Goal: Task Accomplishment & Management: Use online tool/utility

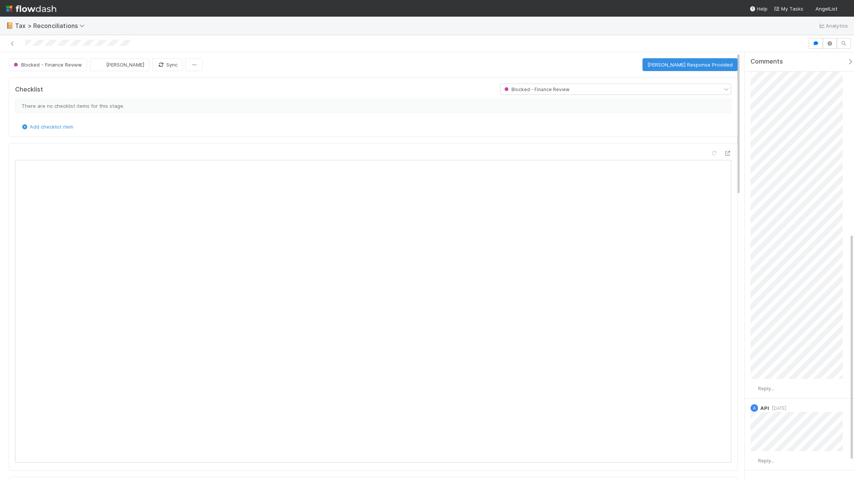
scroll to position [340, 0]
click at [281, 93] on div "Checklist" at bounding box center [251, 89] width 485 height 11
click at [286, 65] on div "Blocked - Finance Review Kevin Fawcett Sync Mark FAST Response Provided" at bounding box center [373, 64] width 729 height 13
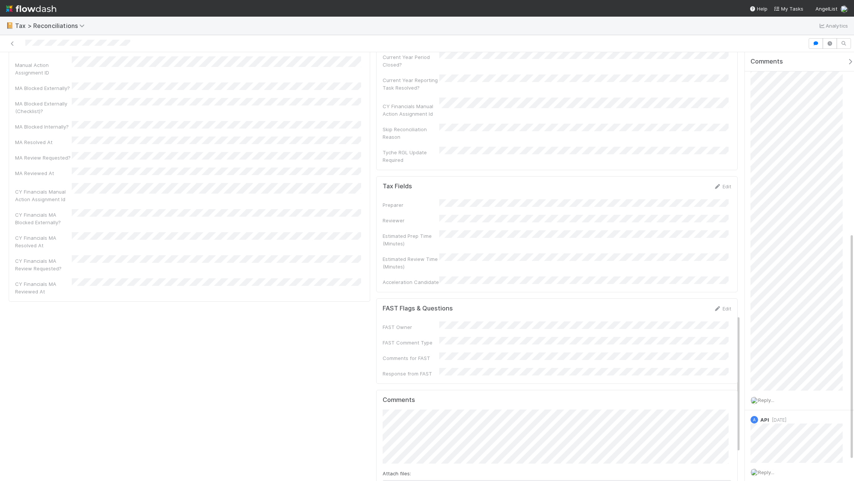
scroll to position [831, 0]
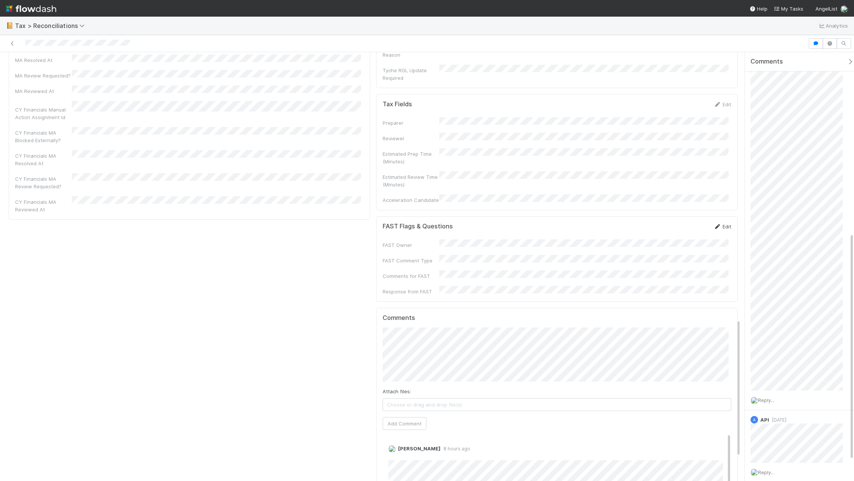
click at [721, 223] on link "Edit" at bounding box center [723, 226] width 18 height 6
click at [364, 279] on div "Activity Log Undo Last Action Export as CSV 8/14/25, 1:01:20 AM CDT Link to Tax…" at bounding box center [373, 273] width 735 height 1022
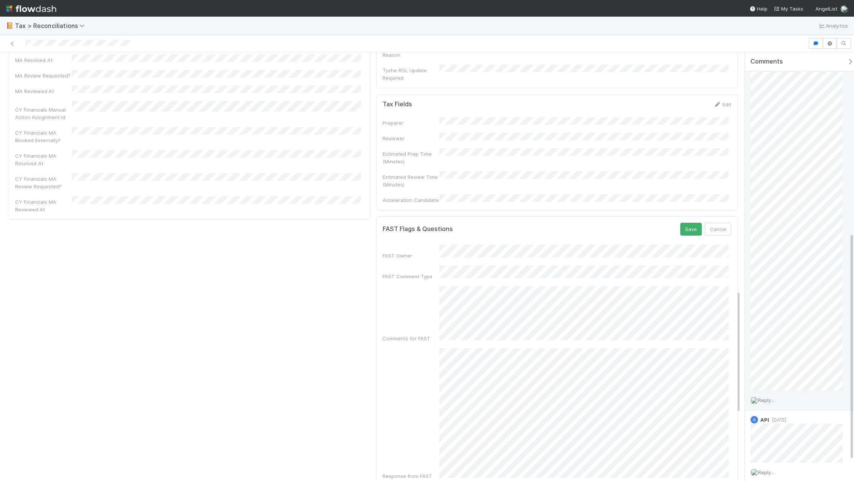
click at [772, 400] on span "Reply..." at bounding box center [766, 400] width 16 height 6
click at [791, 457] on span "Helen Vo" at bounding box center [799, 459] width 38 height 6
click at [783, 358] on button "Add Reply" at bounding box center [777, 358] width 34 height 13
click at [684, 223] on button "Save" at bounding box center [692, 229] width 22 height 13
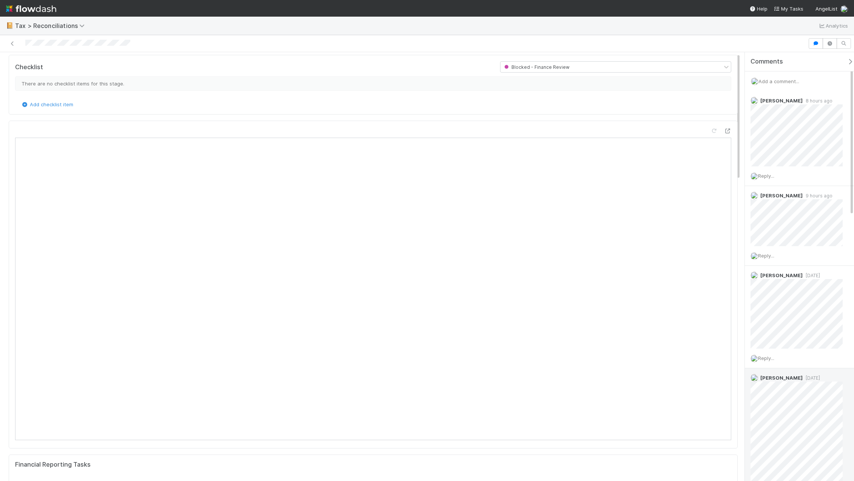
scroll to position [0, 0]
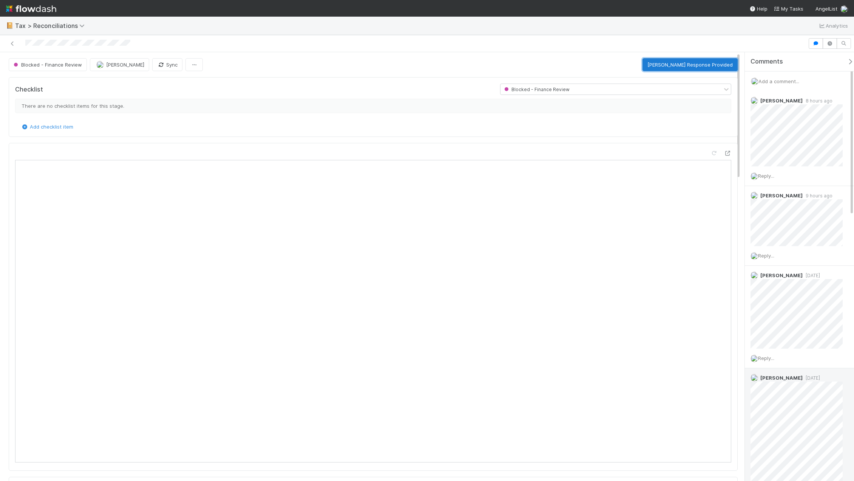
click at [685, 65] on button "Mark FAST Response Provided" at bounding box center [690, 64] width 95 height 13
click at [14, 44] on icon at bounding box center [13, 43] width 8 height 5
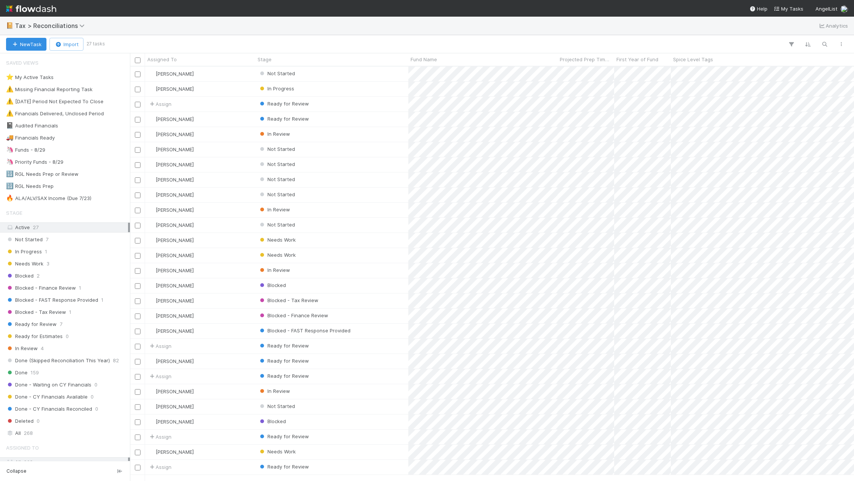
scroll to position [408, 719]
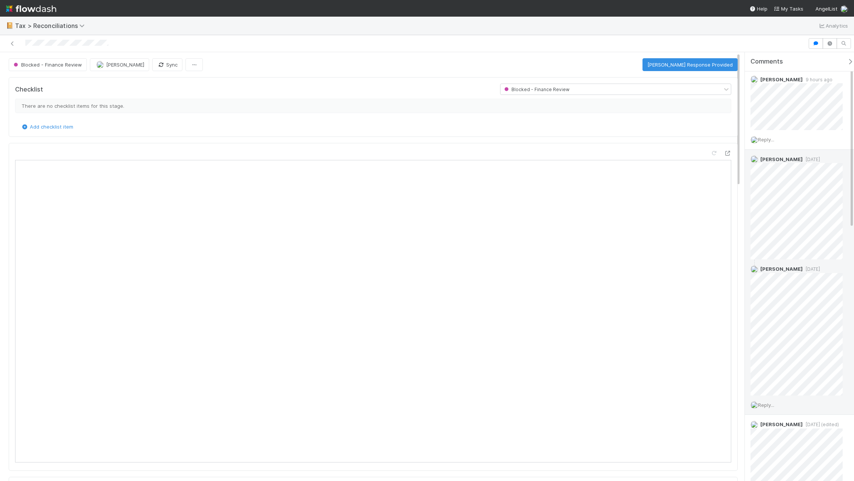
scroll to position [38, 0]
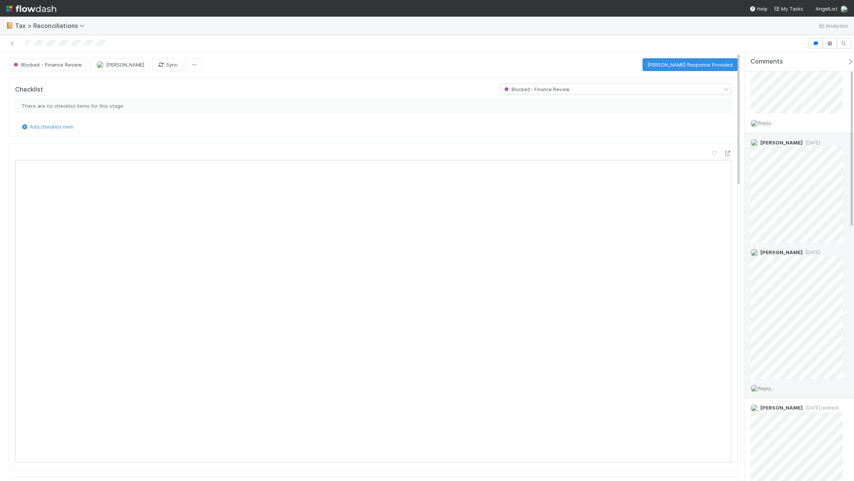
click at [775, 389] on span "Reply..." at bounding box center [766, 388] width 16 height 6
click at [789, 446] on span "Helen Vo" at bounding box center [799, 447] width 38 height 6
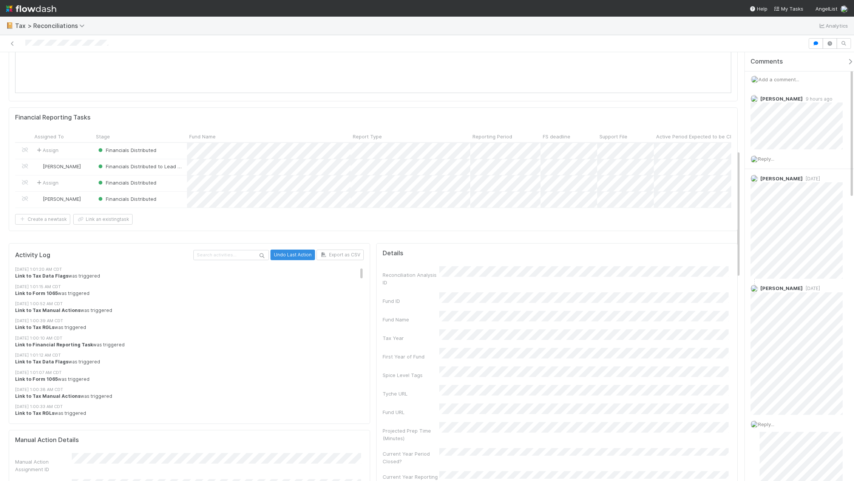
scroll to position [328, 0]
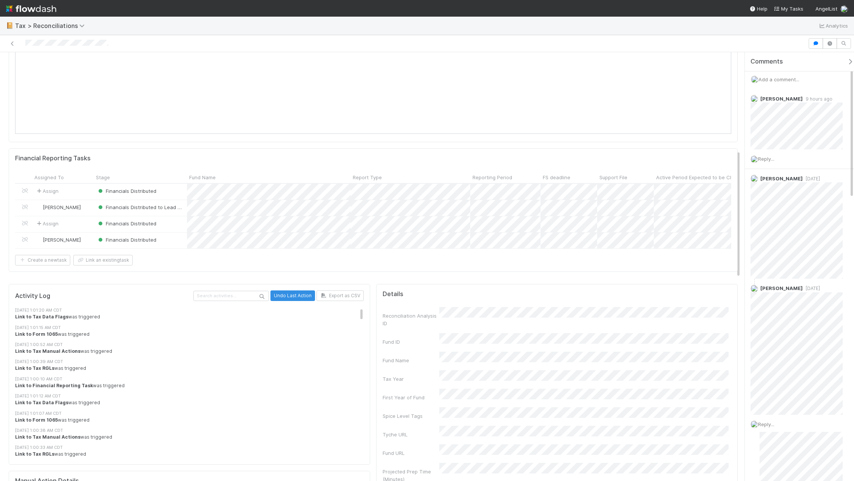
drag, startPoint x: 715, startPoint y: 25, endPoint x: 705, endPoint y: 29, distance: 11.5
click at [715, 25] on div "📔 Tax > Reconciliations Analytics" at bounding box center [427, 26] width 854 height 18
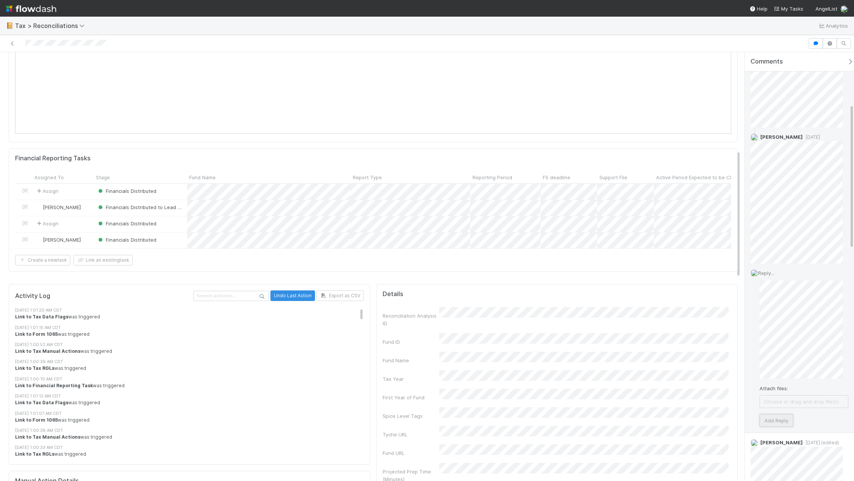
click at [782, 418] on button "Add Reply" at bounding box center [777, 420] width 34 height 13
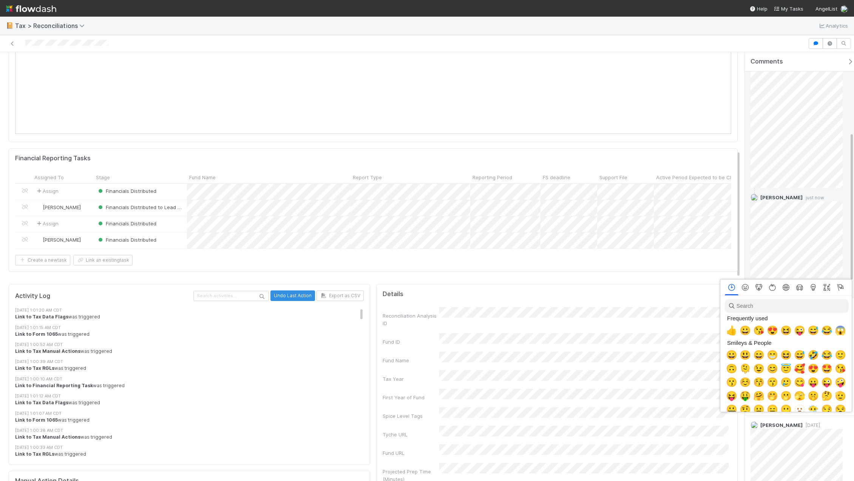
scroll to position [0, 3]
click at [823, 258] on div at bounding box center [427, 240] width 854 height 481
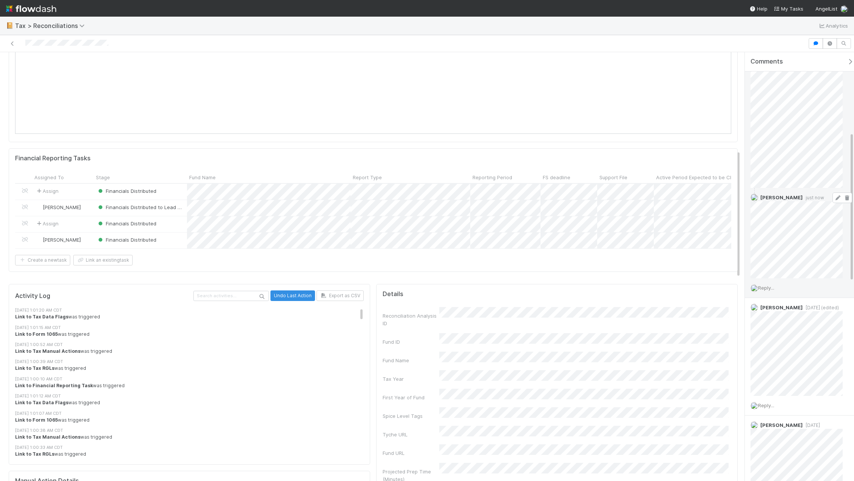
click at [834, 200] on icon at bounding box center [838, 197] width 8 height 5
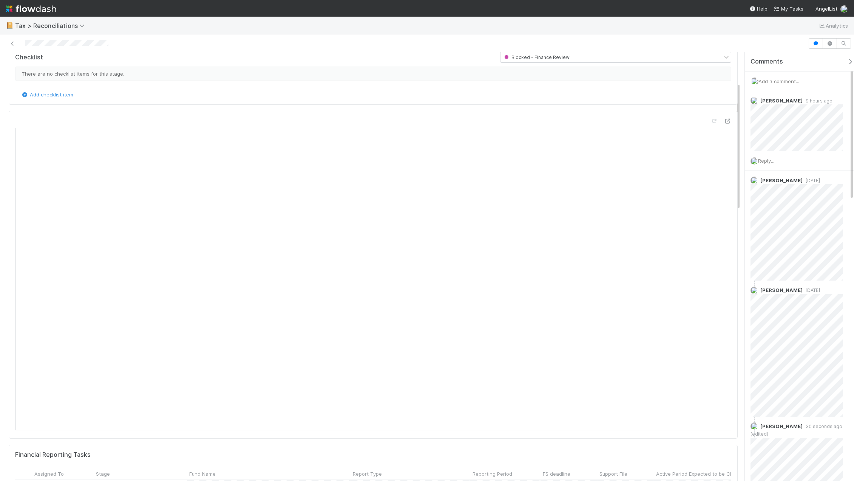
scroll to position [0, 0]
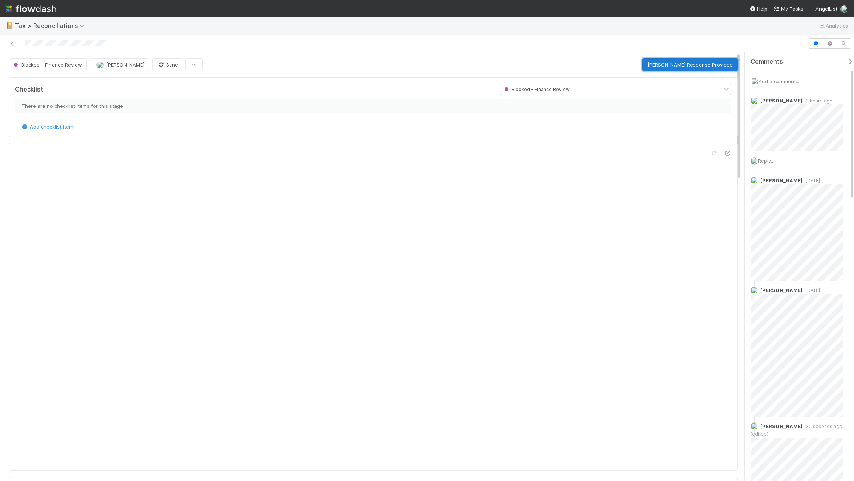
click at [679, 62] on button "Mark FAST Response Provided" at bounding box center [690, 64] width 95 height 13
click at [15, 46] on link at bounding box center [13, 44] width 8 height 8
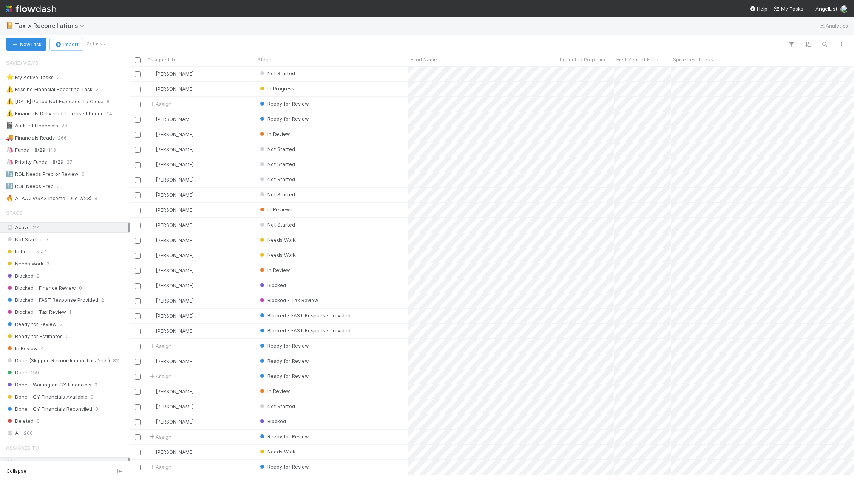
scroll to position [408, 719]
click at [73, 299] on span "Blocked - FAST Response Provided" at bounding box center [52, 299] width 92 height 9
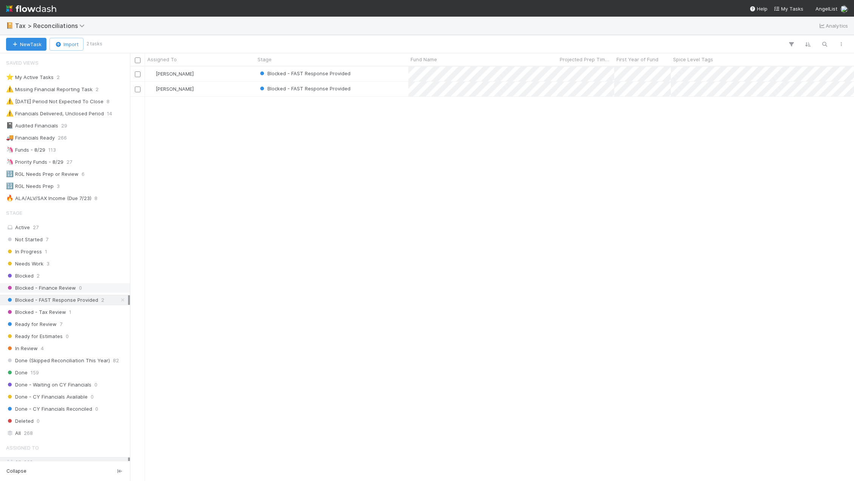
scroll to position [408, 719]
click at [67, 283] on span "Blocked - Finance Review" at bounding box center [41, 287] width 70 height 9
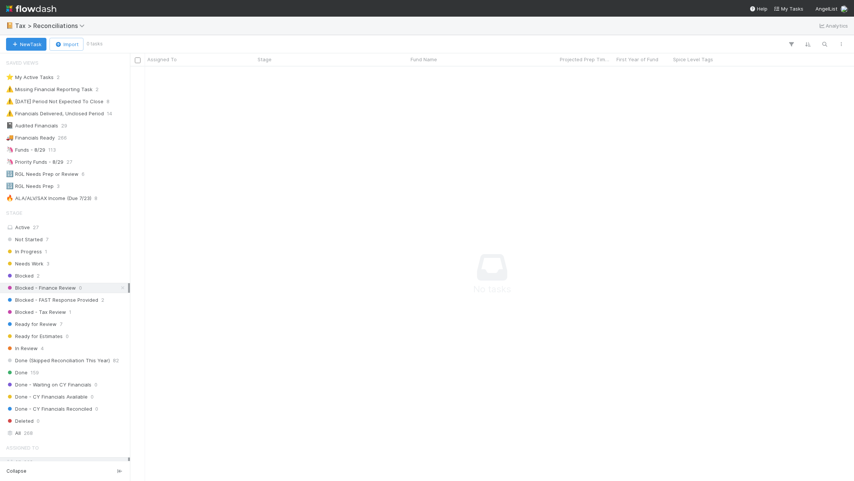
scroll to position [403, 719]
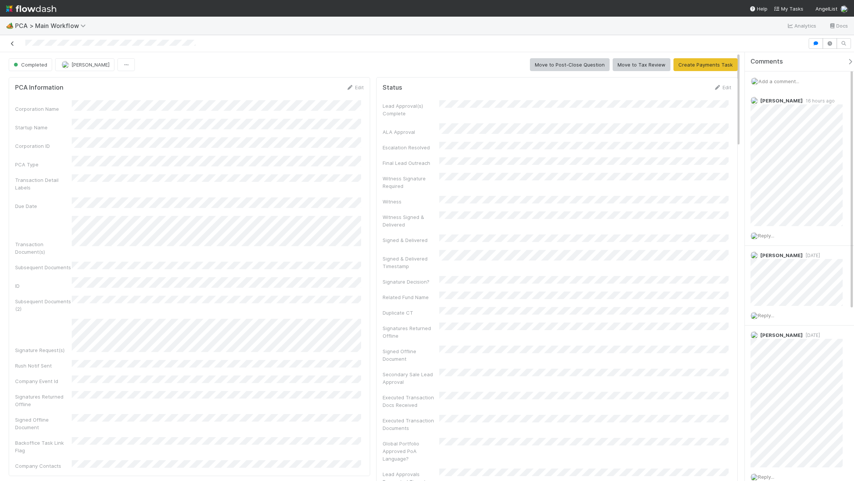
click at [12, 41] on icon at bounding box center [13, 43] width 8 height 5
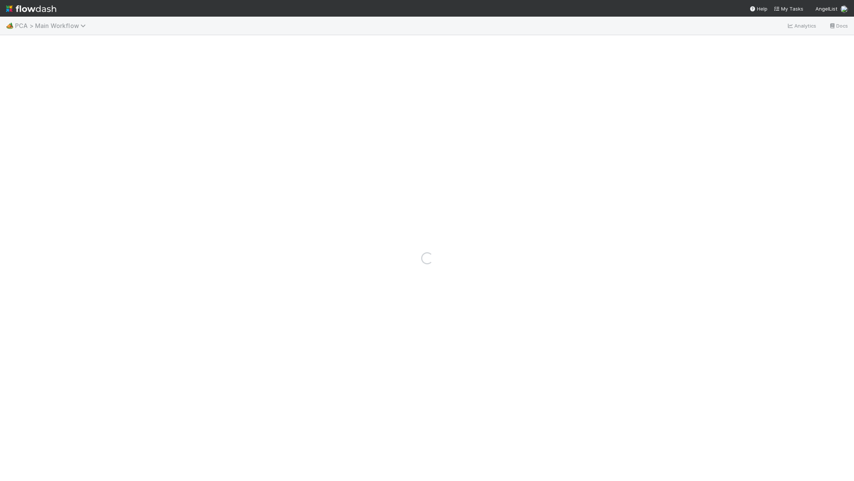
click at [62, 24] on span "PCA > Main Workflow" at bounding box center [52, 26] width 74 height 8
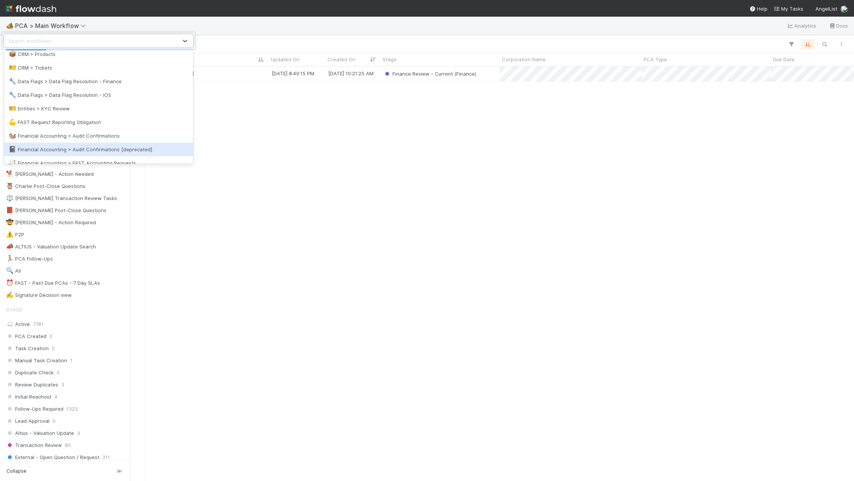
scroll to position [189, 0]
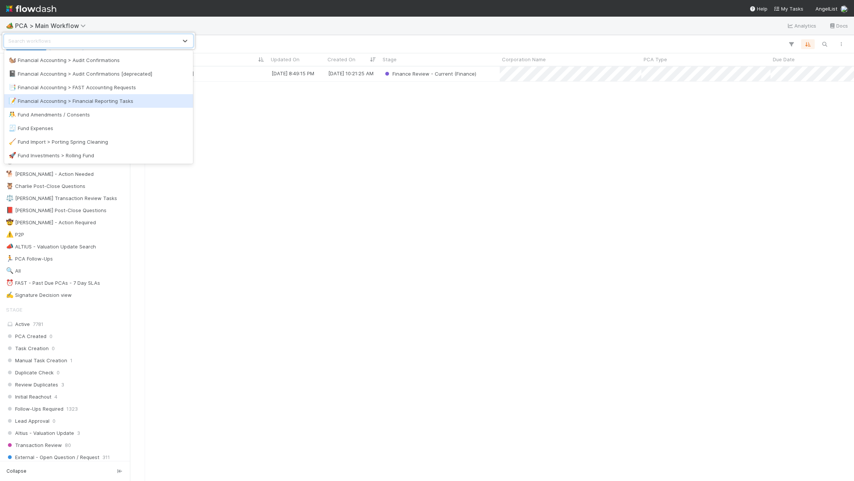
click at [100, 95] on div "📝 Financial Accounting > Financial Reporting Tasks" at bounding box center [98, 101] width 189 height 14
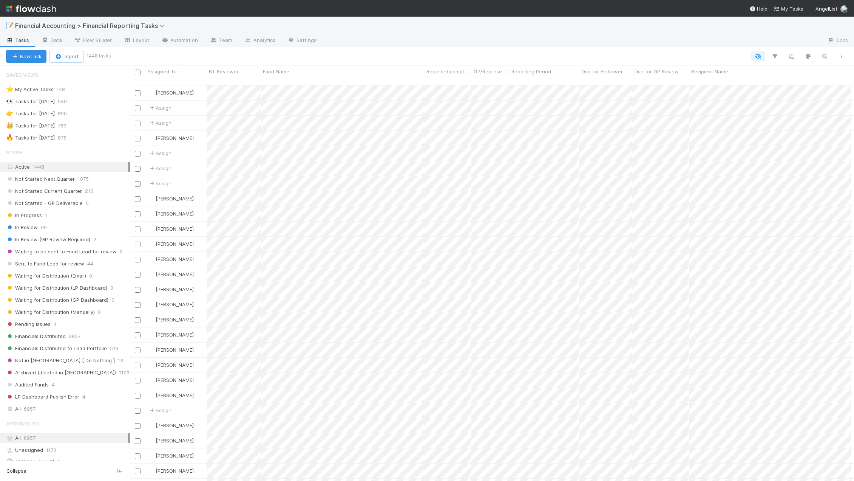
scroll to position [396, 719]
click at [76, 241] on span "In Review (GP Review Required)" at bounding box center [48, 239] width 84 height 9
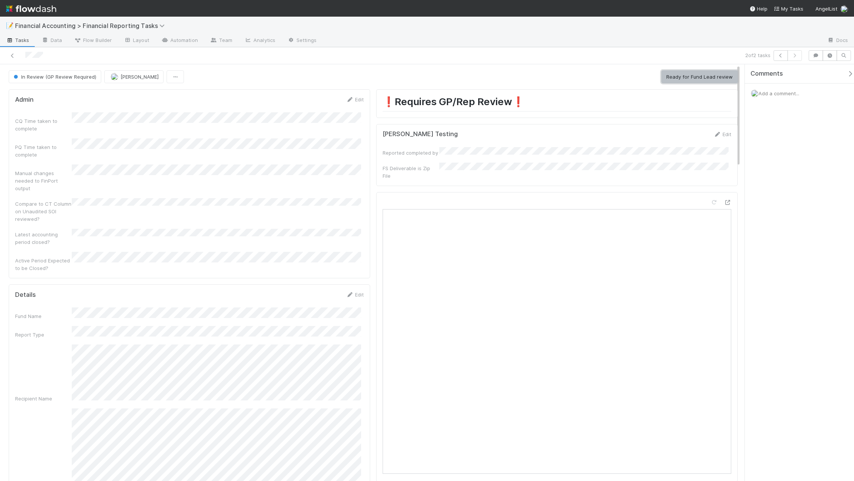
click at [681, 80] on button "Ready for Fund Lead review" at bounding box center [700, 76] width 76 height 13
click at [681, 80] on button "Sent to Fund Lead for review" at bounding box center [698, 76] width 79 height 13
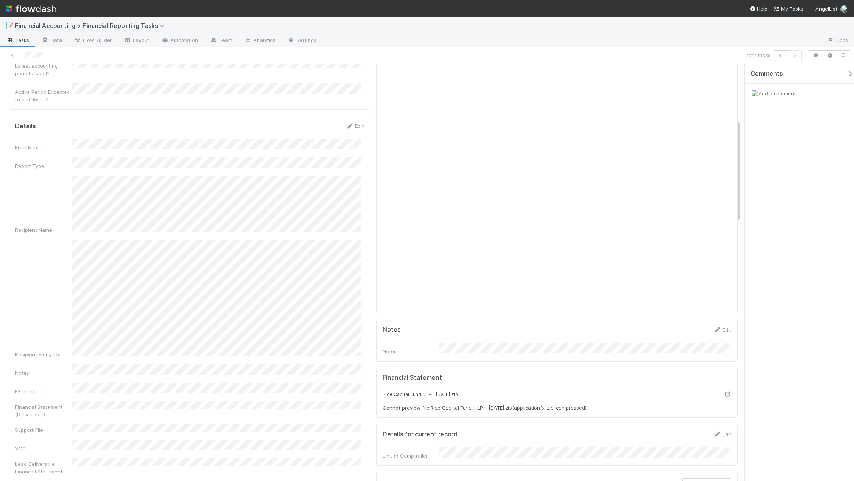
scroll to position [227, 0]
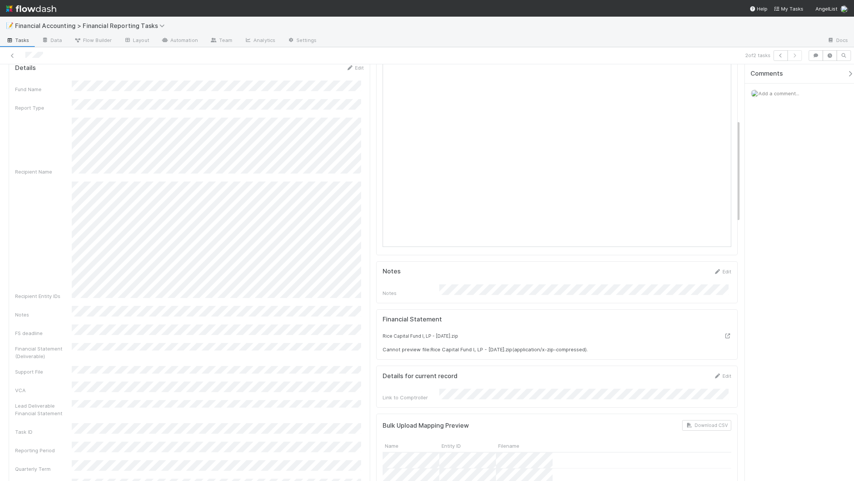
click at [773, 96] on span "Add a comment..." at bounding box center [779, 93] width 41 height 6
click at [802, 153] on span "William Rosean" at bounding box center [796, 154] width 38 height 6
click at [780, 220] on button "Add Comment" at bounding box center [779, 220] width 44 height 13
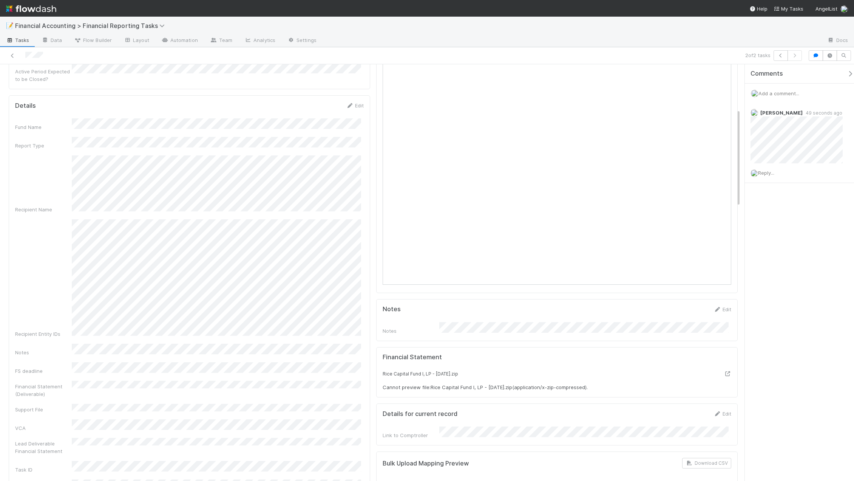
scroll to position [453, 0]
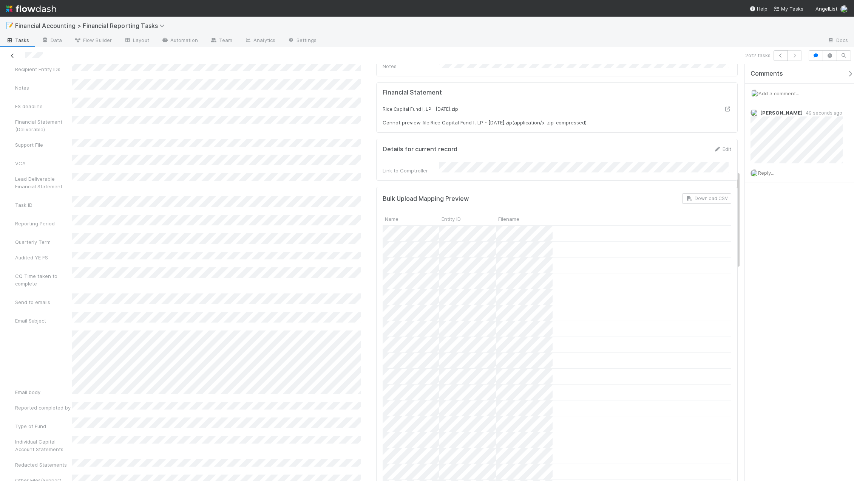
click at [12, 56] on icon at bounding box center [13, 55] width 8 height 5
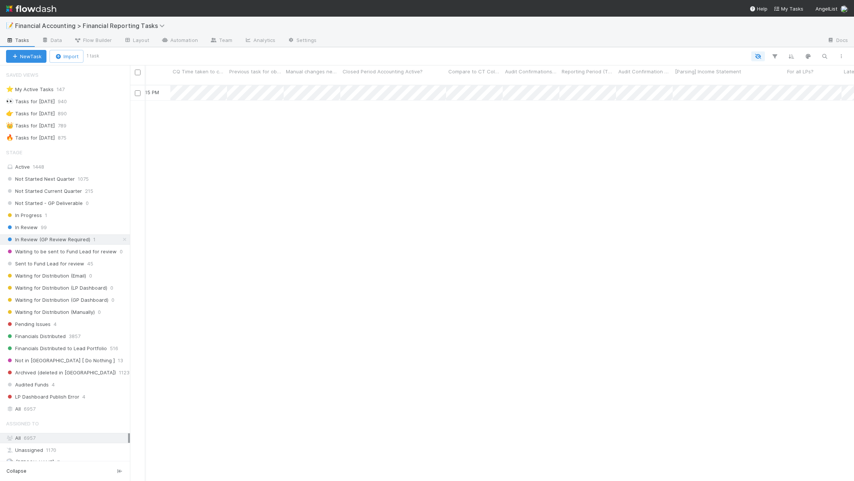
scroll to position [0, 1604]
click at [58, 337] on span "Financials Distributed" at bounding box center [36, 335] width 60 height 9
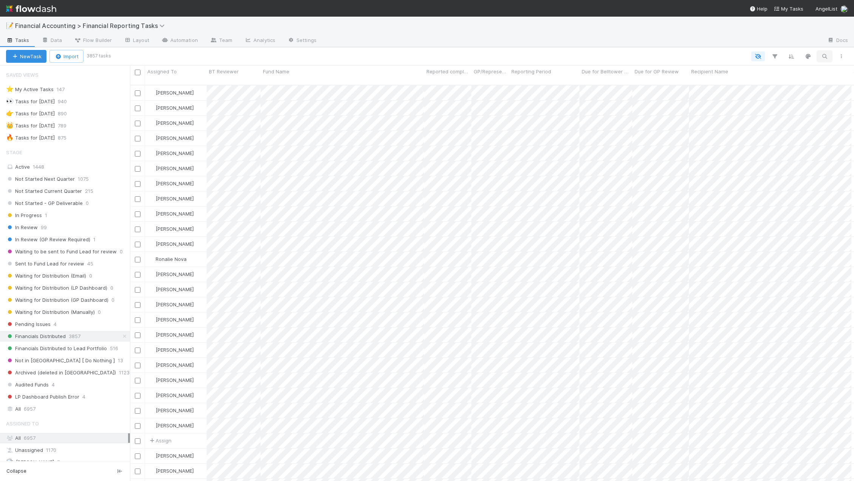
click at [825, 57] on icon "button" at bounding box center [825, 56] width 8 height 7
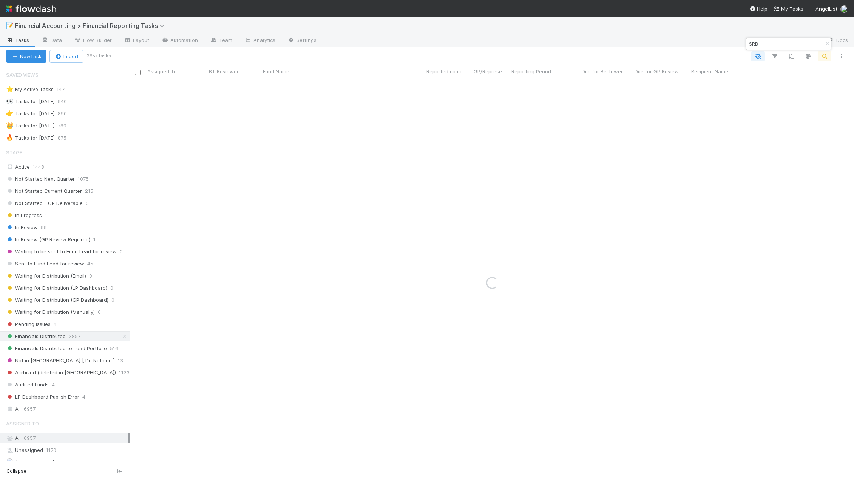
type input "SRB"
click at [538, 25] on div "📝 Financial Accounting > Financial Reporting Tasks" at bounding box center [427, 26] width 854 height 18
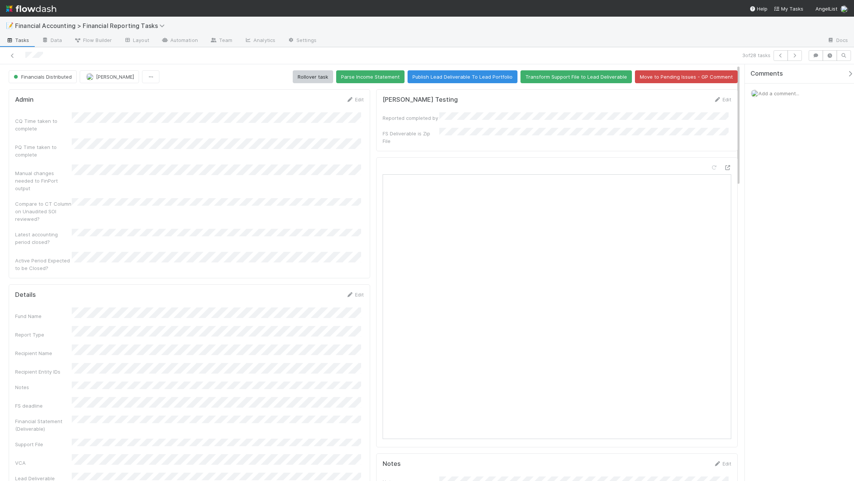
click at [779, 198] on div "Comments Add a comment..." at bounding box center [799, 272] width 109 height 416
click at [11, 56] on icon at bounding box center [13, 55] width 8 height 5
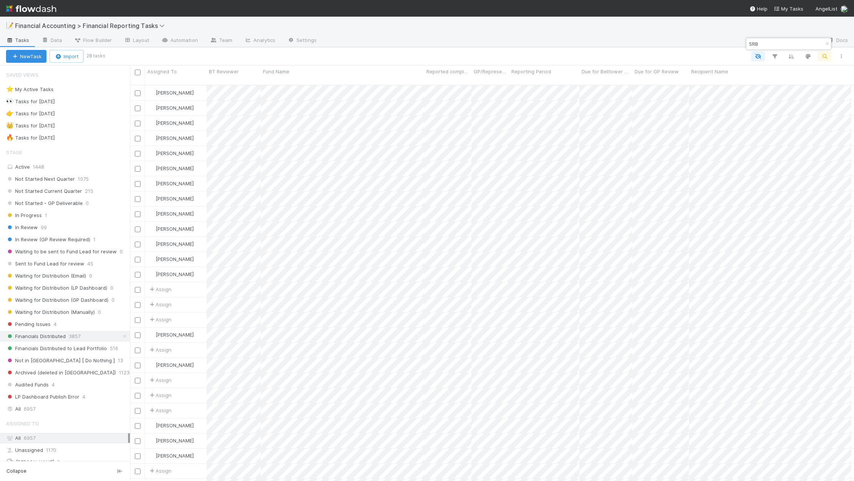
scroll to position [396, 719]
click at [824, 45] on icon "button" at bounding box center [828, 44] width 8 height 5
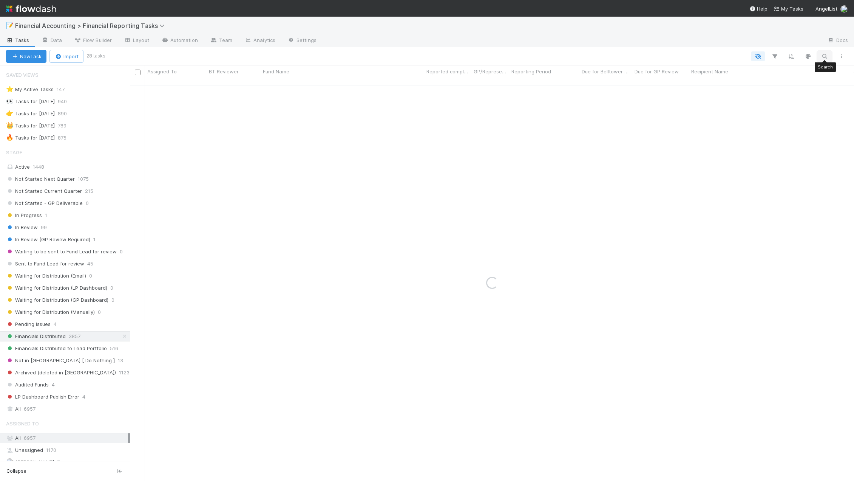
click at [825, 55] on icon "button" at bounding box center [825, 56] width 8 height 7
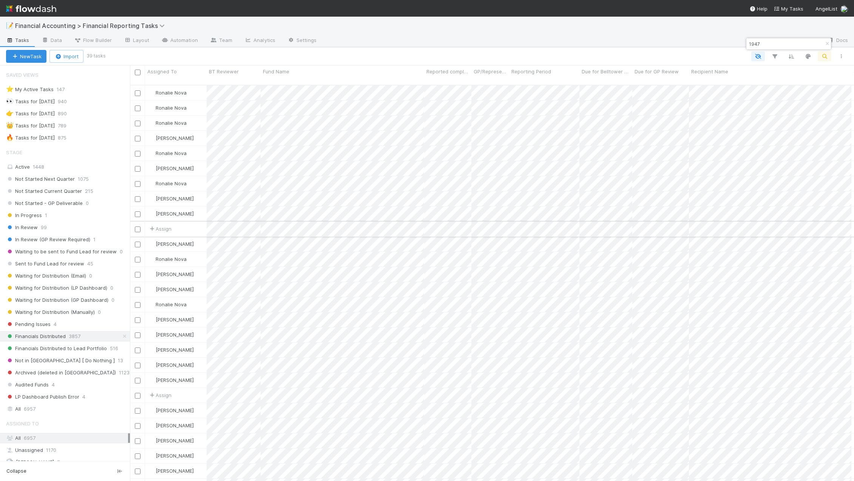
type input "1947"
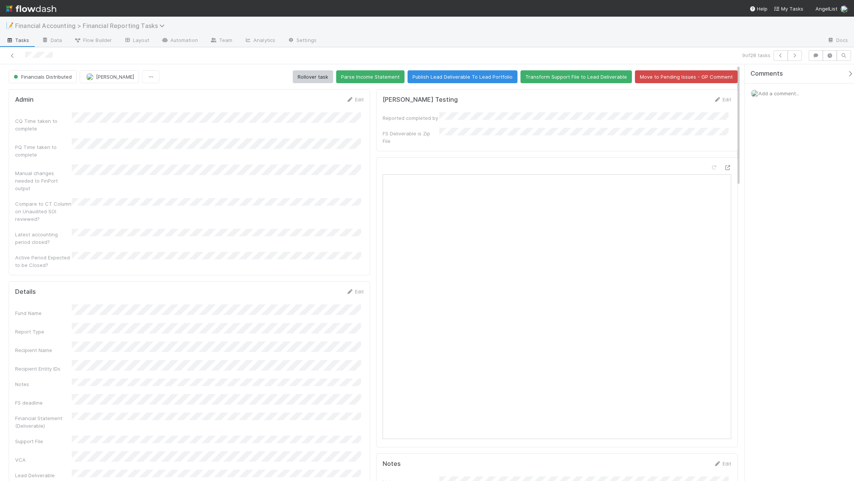
click at [73, 27] on span "Financial Accounting > Financial Reporting Tasks" at bounding box center [91, 26] width 153 height 8
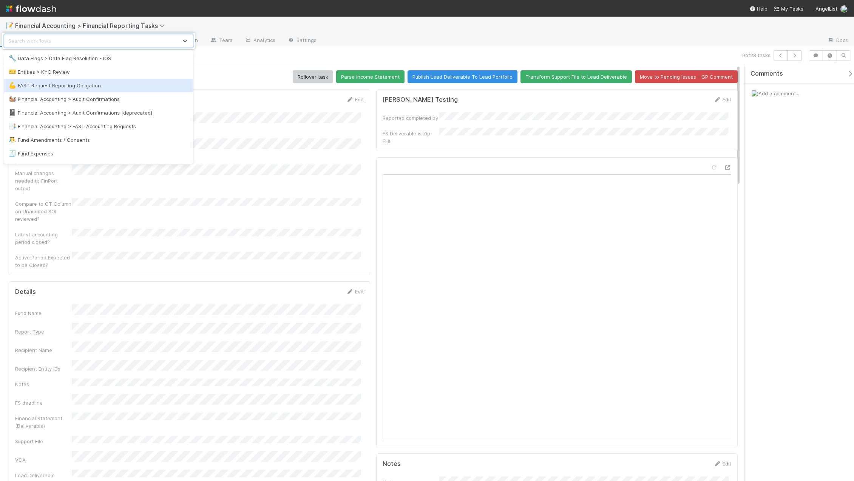
scroll to position [189, 0]
click at [108, 86] on div "📑 Financial Accounting > FAST Accounting Requests" at bounding box center [99, 88] width 180 height 8
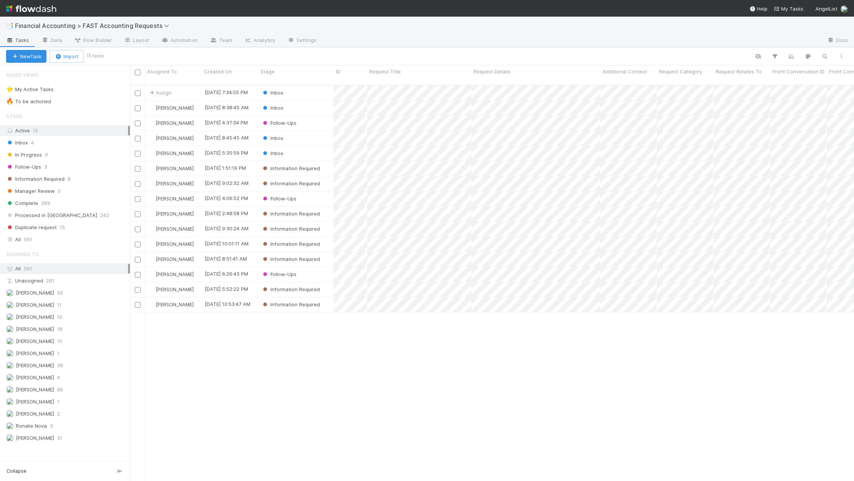
scroll to position [396, 719]
click at [295, 87] on div "Inbox" at bounding box center [295, 92] width 75 height 15
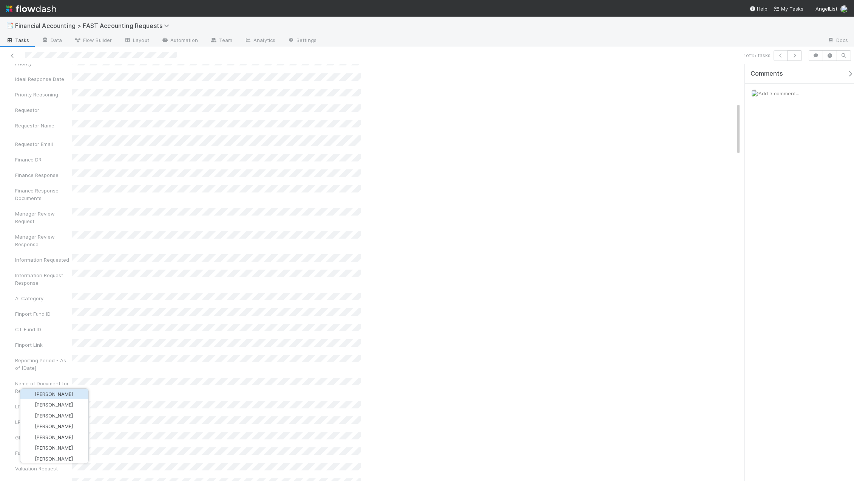
scroll to position [623, 0]
click at [53, 465] on span "Cody Maldonado" at bounding box center [54, 463] width 38 height 6
click at [15, 284] on div "Comments Attach files: Choose or drag and drop file(s) Add Comment" at bounding box center [190, 350] width 362 height 132
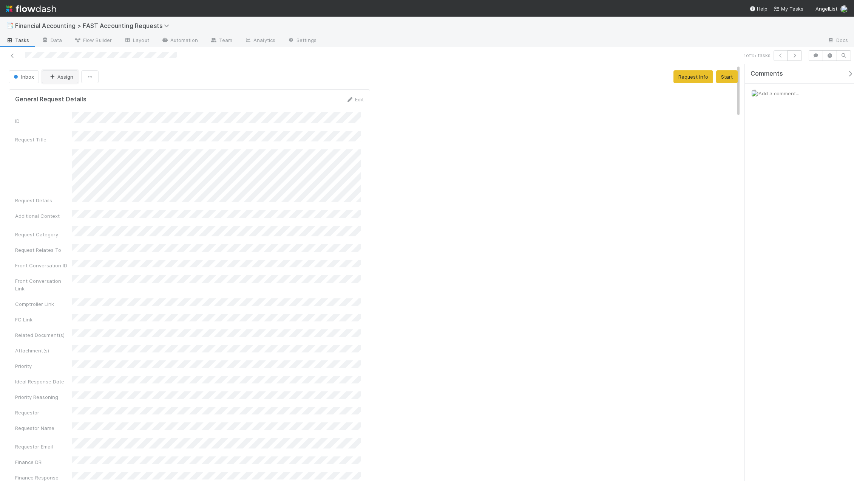
click at [66, 79] on button "Assign" at bounding box center [60, 76] width 36 height 13
click at [87, 96] on div "[PERSON_NAME]" at bounding box center [92, 96] width 107 height 14
click at [14, 53] on link at bounding box center [13, 56] width 8 height 8
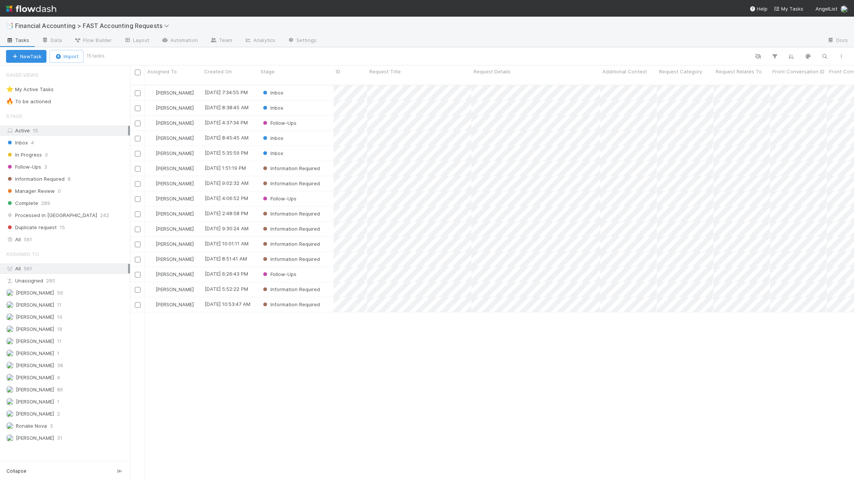
scroll to position [396, 719]
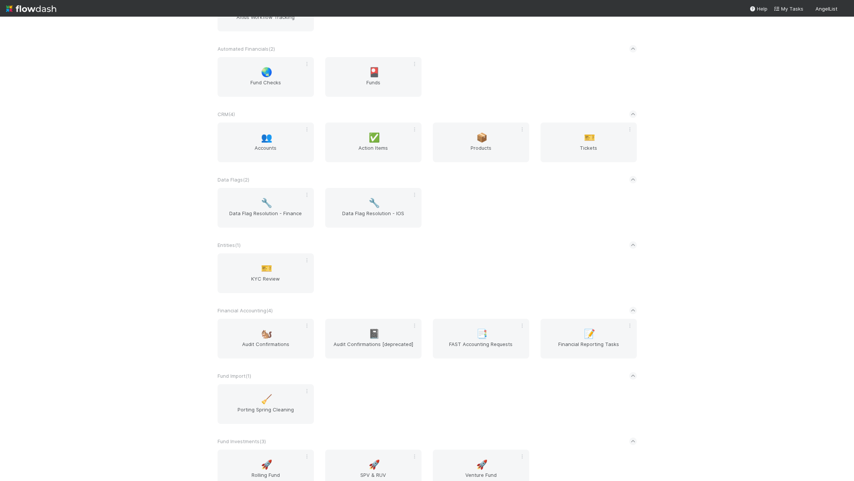
scroll to position [189, 0]
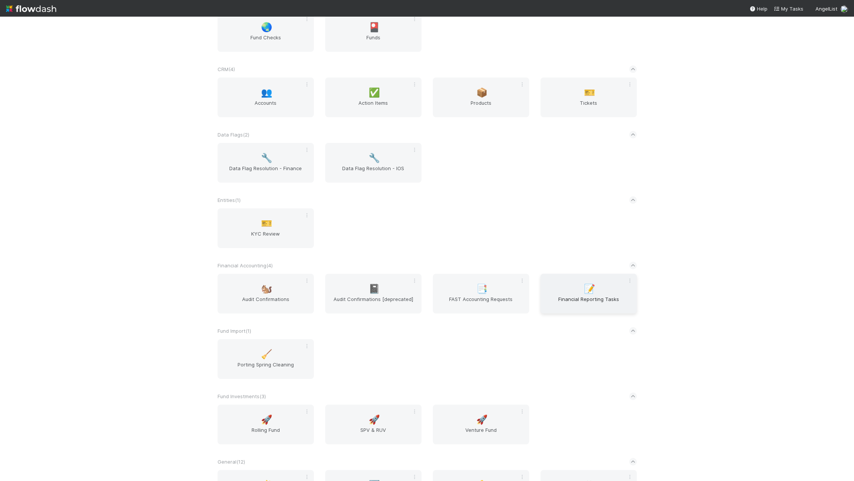
click at [587, 297] on span "Financial Reporting Tasks" at bounding box center [589, 302] width 90 height 15
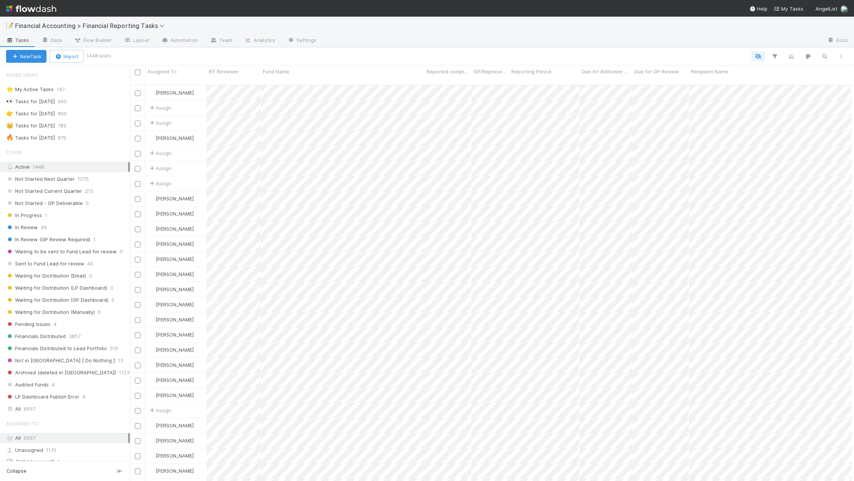
scroll to position [6, 6]
click at [828, 56] on icon "button" at bounding box center [825, 56] width 8 height 7
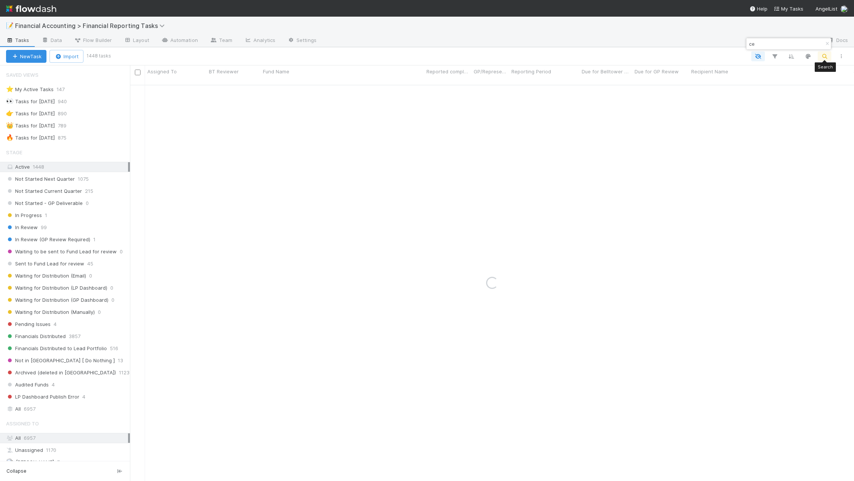
type input "c"
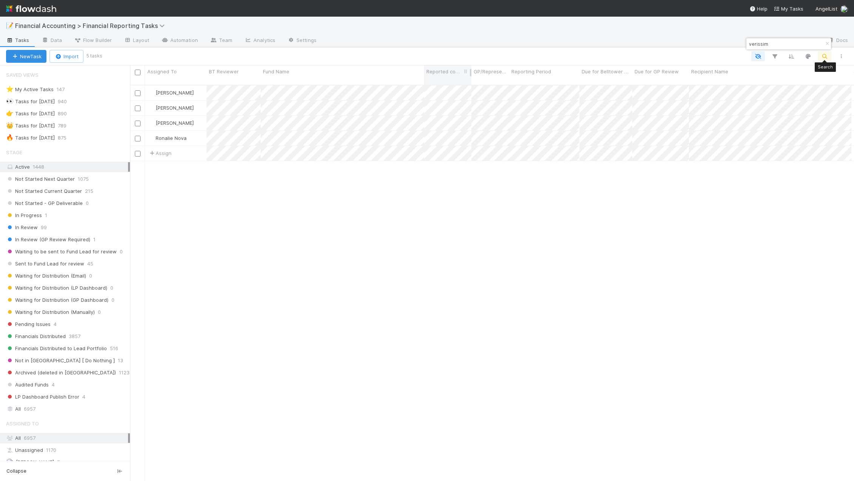
scroll to position [396, 719]
drag, startPoint x: 775, startPoint y: 43, endPoint x: 704, endPoint y: 45, distance: 71.5
click at [704, 45] on body "📝 Financial Accounting > Financial Reporting Tasks Tasks Data Flow Builder Layo…" at bounding box center [427, 240] width 854 height 481
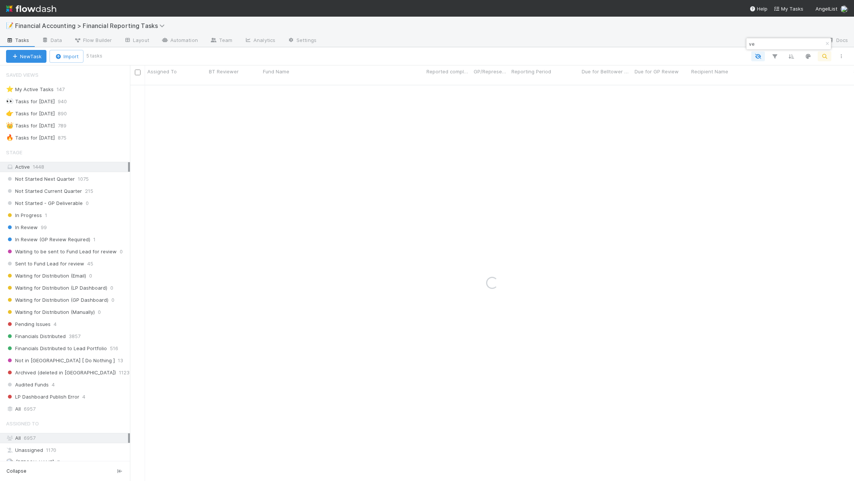
type input "v"
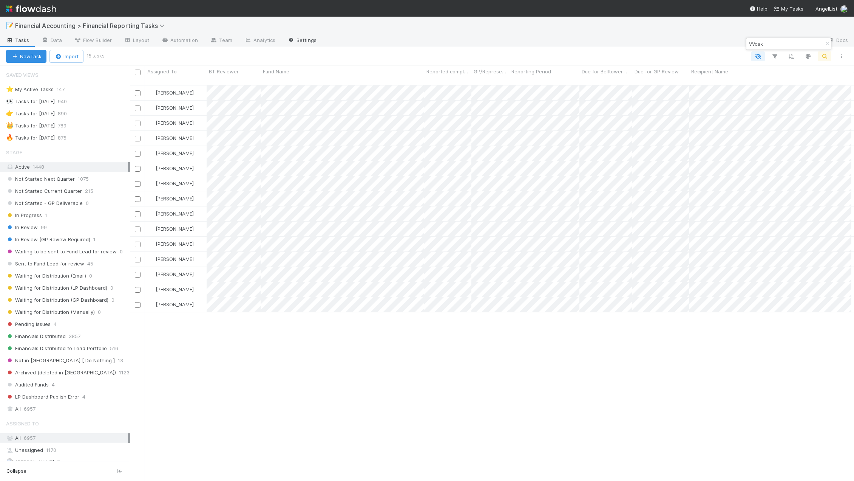
type input "VVoak"
